Goal: Information Seeking & Learning: Learn about a topic

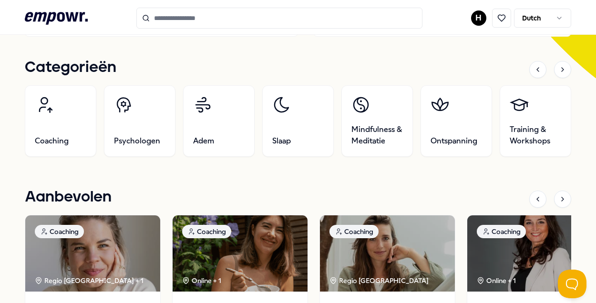
scroll to position [239, 0]
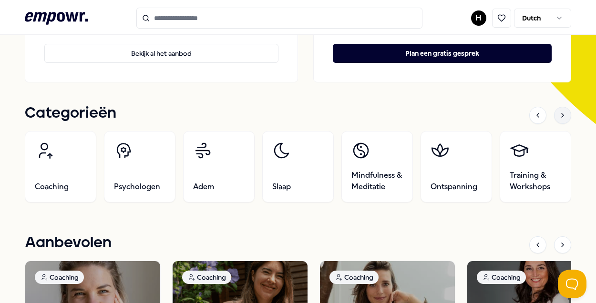
click at [559, 120] on div at bounding box center [562, 115] width 17 height 17
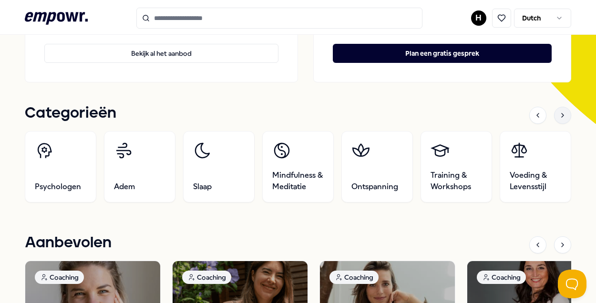
click at [559, 115] on icon at bounding box center [563, 116] width 8 height 8
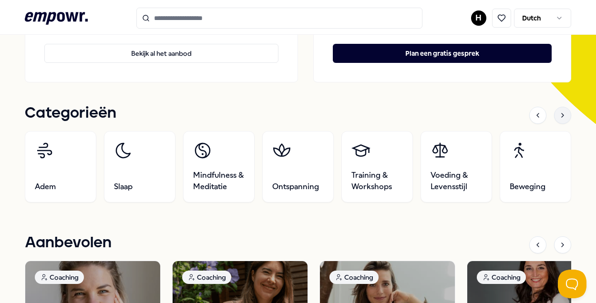
click at [559, 115] on icon at bounding box center [563, 116] width 8 height 8
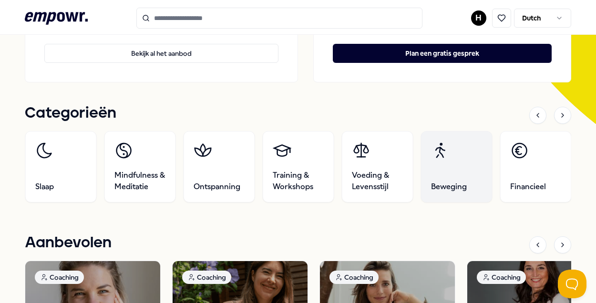
click at [453, 161] on link "Beweging" at bounding box center [457, 167] width 72 height 72
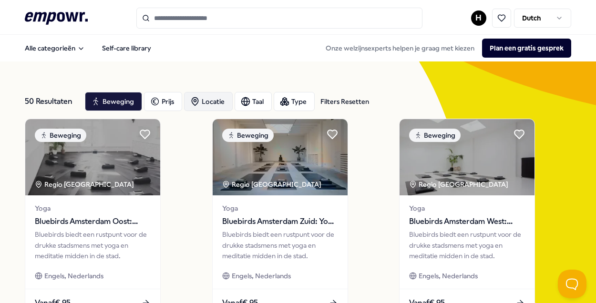
click at [216, 105] on div "Locatie" at bounding box center [208, 101] width 49 height 19
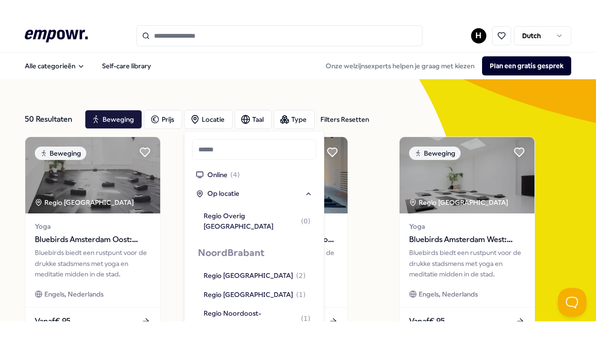
scroll to position [994, 0]
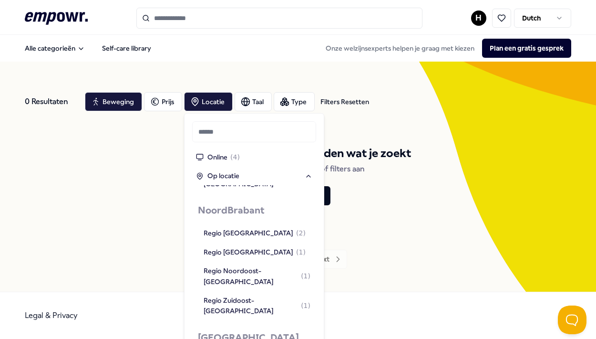
scroll to position [994, 0]
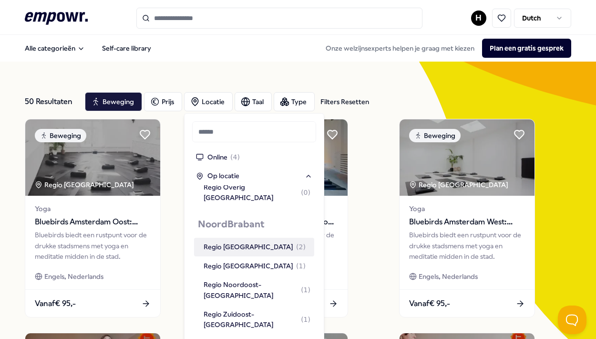
scroll to position [994, 0]
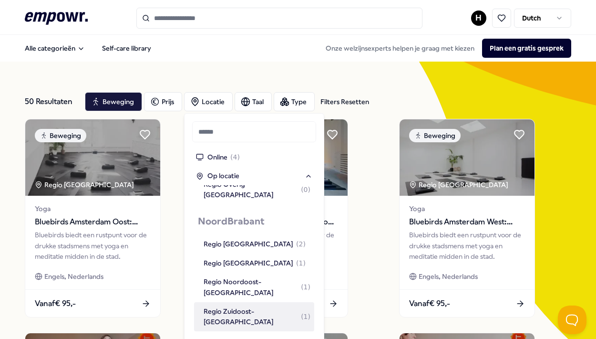
click at [250, 303] on div "Regio Zuidoost-[GEOGRAPHIC_DATA] ( 1 )" at bounding box center [257, 316] width 107 height 21
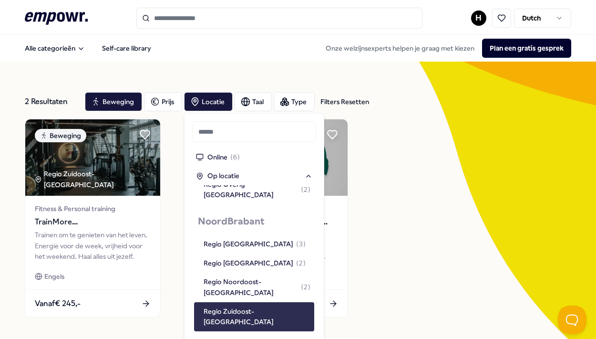
scroll to position [1005, 0]
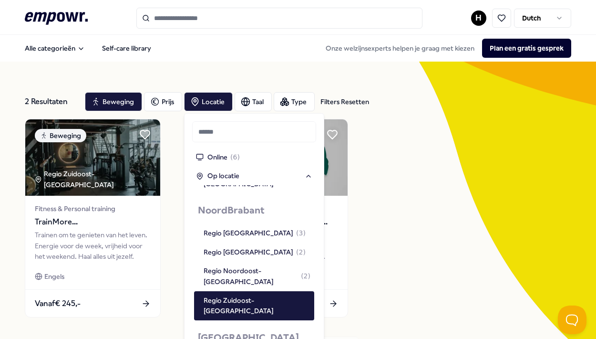
click at [485, 303] on div "Beweging Regio Zuidoost-[GEOGRAPHIC_DATA] Fitness & Personal training TrainMore…" at bounding box center [298, 218] width 547 height 198
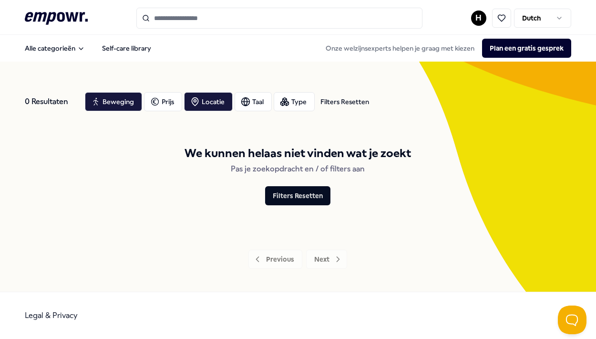
click at [62, 25] on icon ".empowr-logo_svg__cls-1{fill:#03032f}" at bounding box center [56, 19] width 63 height 18
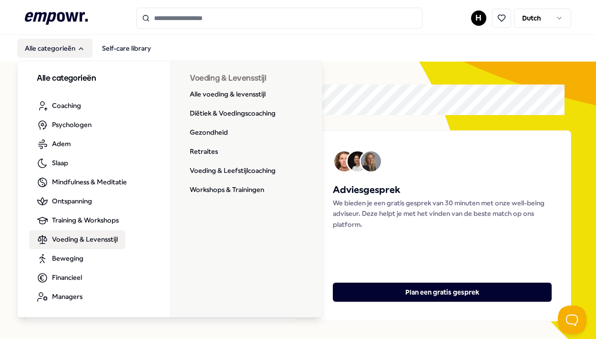
click at [114, 237] on span "Voeding & Levensstijl" at bounding box center [85, 239] width 66 height 10
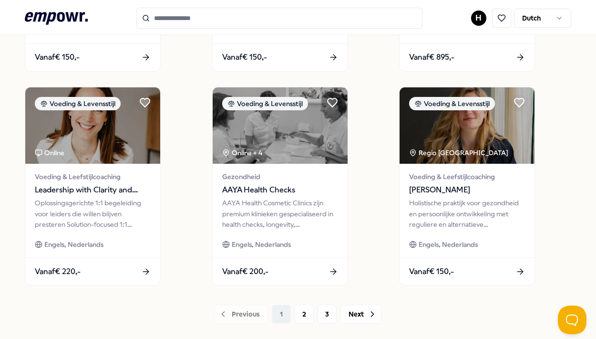
scroll to position [729, 0]
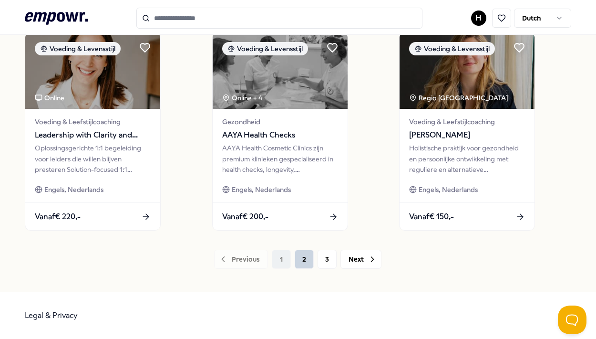
click at [302, 260] on button "2" at bounding box center [304, 259] width 19 height 19
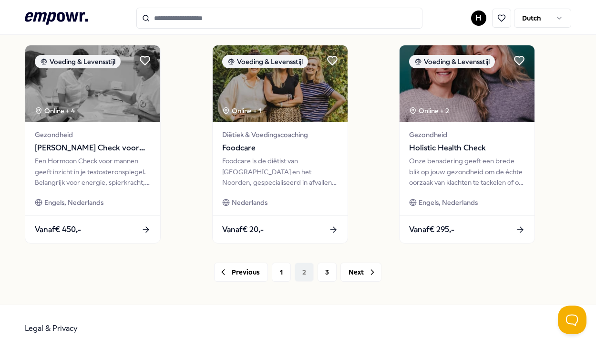
scroll to position [729, 0]
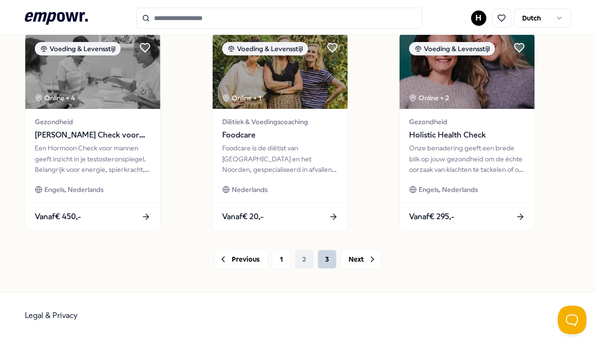
click at [321, 261] on button "3" at bounding box center [327, 259] width 19 height 19
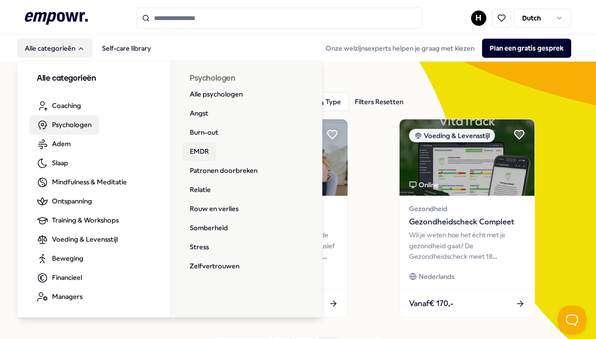
click at [195, 148] on link "EMDR" at bounding box center [199, 151] width 34 height 19
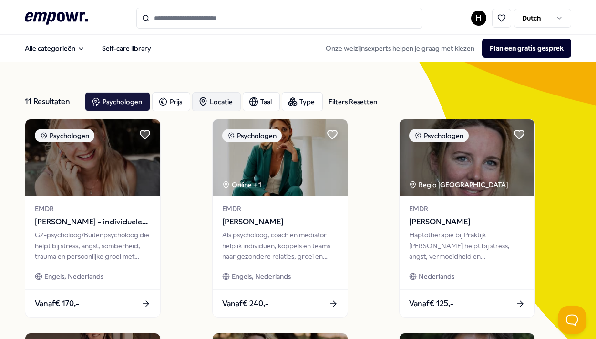
click at [209, 103] on div "Locatie" at bounding box center [216, 101] width 49 height 19
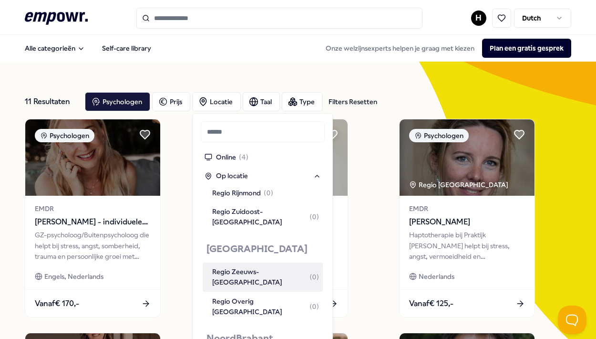
scroll to position [862, 0]
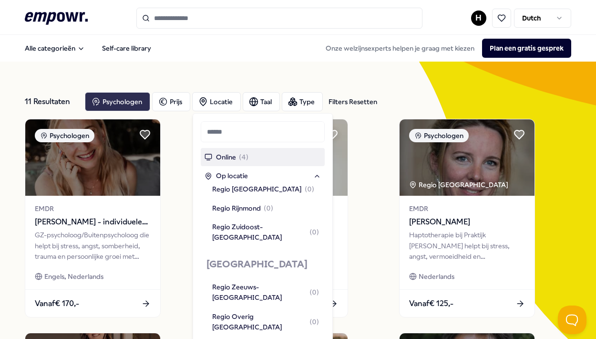
click at [98, 99] on icon "button" at bounding box center [96, 102] width 7 height 8
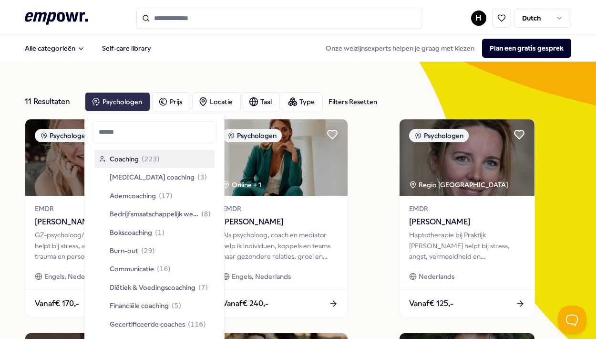
click at [65, 59] on div "Alle categorieën Self-care library Onze welzijnsexperts helpen je graag met kie…" at bounding box center [298, 48] width 547 height 23
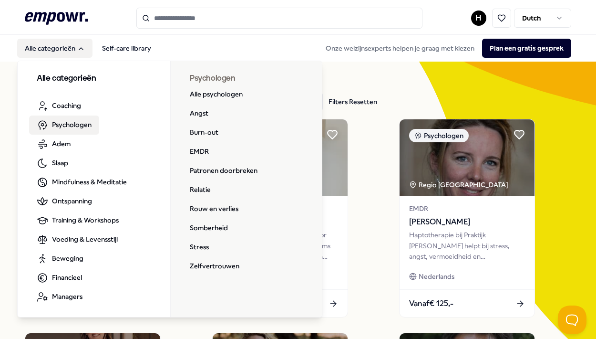
click at [70, 121] on span "Psychologen" at bounding box center [72, 124] width 40 height 10
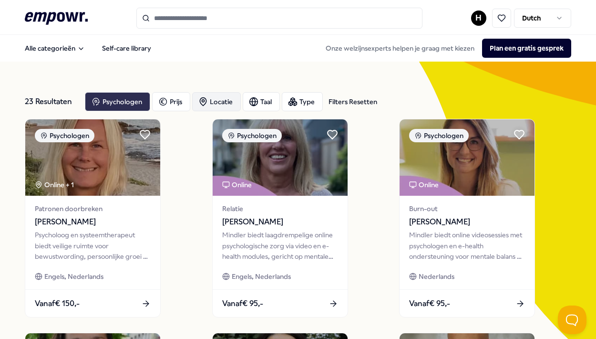
click at [216, 102] on div "Locatie" at bounding box center [216, 101] width 49 height 19
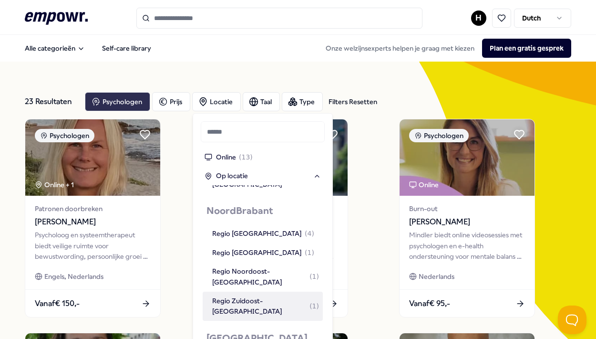
scroll to position [1005, 0]
click at [270, 295] on div "Regio Zuidoost-[GEOGRAPHIC_DATA] ( 1 )" at bounding box center [265, 305] width 107 height 21
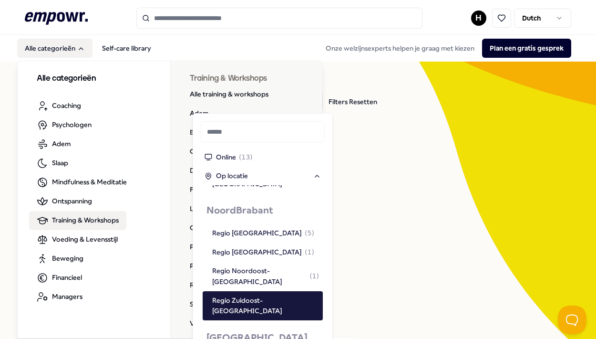
click at [59, 220] on span "Training & Workshops" at bounding box center [85, 220] width 67 height 10
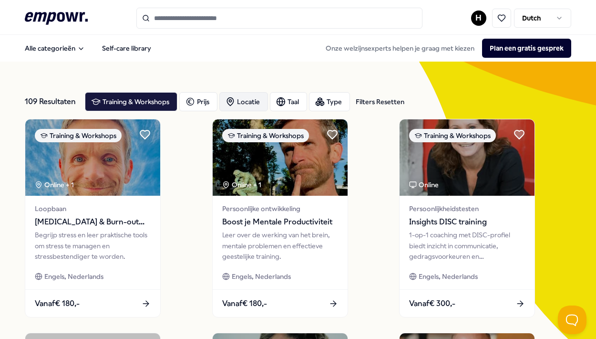
click at [235, 104] on icon "button" at bounding box center [231, 102] width 10 height 10
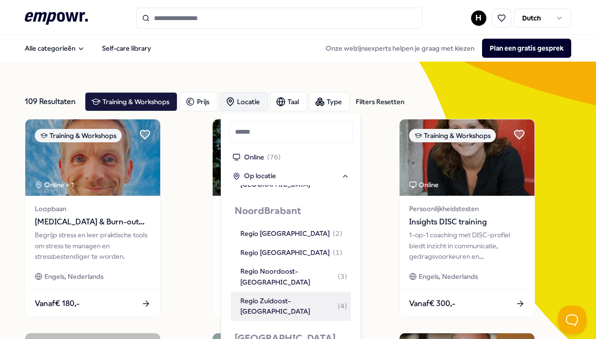
scroll to position [1005, 0]
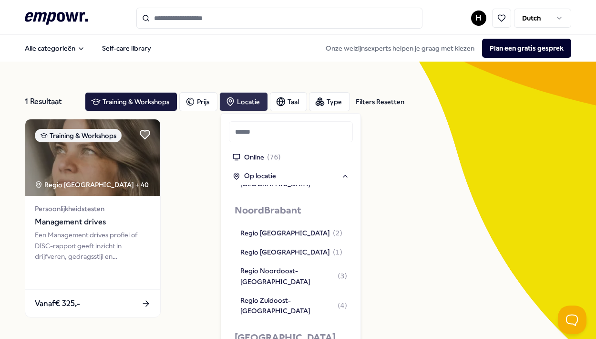
click at [47, 18] on icon ".empowr-logo_svg__cls-1{fill:#03032f}" at bounding box center [56, 19] width 63 height 18
